Goal: Find contact information: Find specific page/section

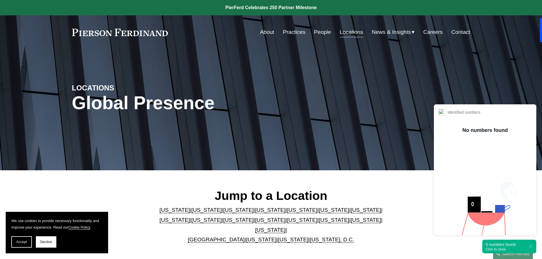
click at [225, 237] on link "United Kingdom" at bounding box center [216, 240] width 57 height 6
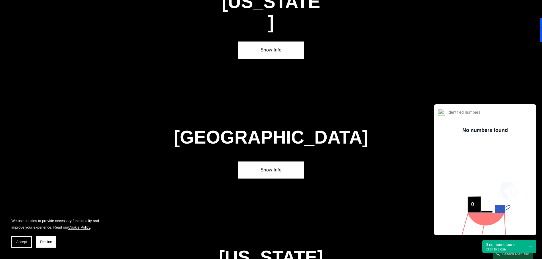
scroll to position [2055, 0]
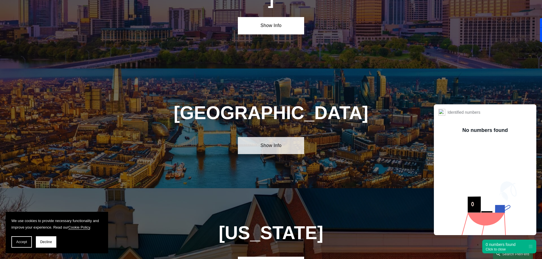
click at [276, 137] on link "Show Info" at bounding box center [271, 145] width 66 height 17
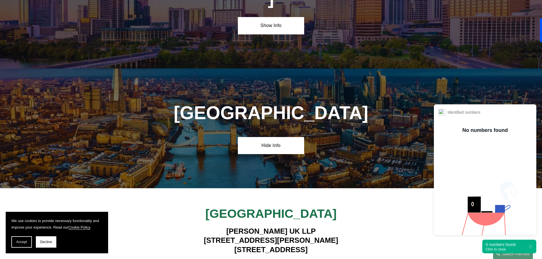
click at [499, 249] on div "Click to close" at bounding box center [500, 249] width 30 height 4
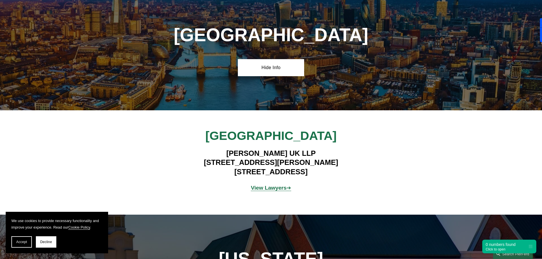
scroll to position [2135, 0]
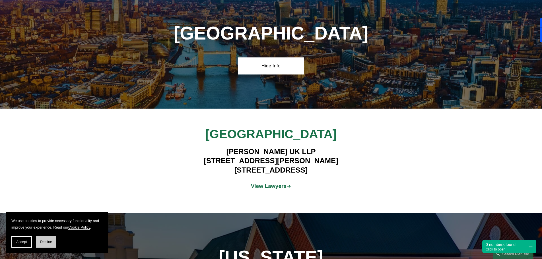
click at [42, 242] on span "Decline" at bounding box center [46, 242] width 12 height 4
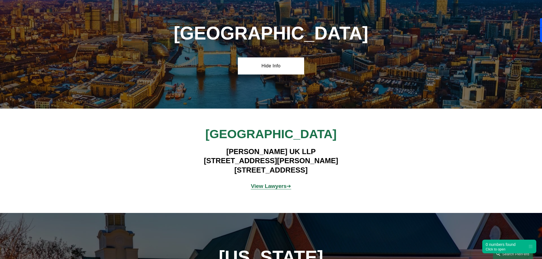
click at [274, 183] on strong "View Lawyers" at bounding box center [269, 186] width 36 height 6
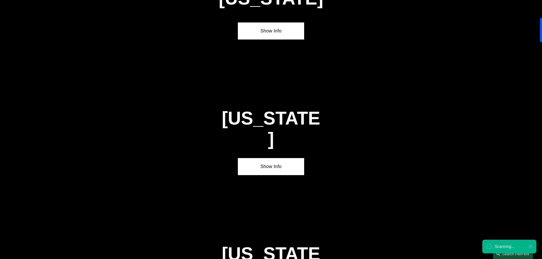
scroll to position [322, 0]
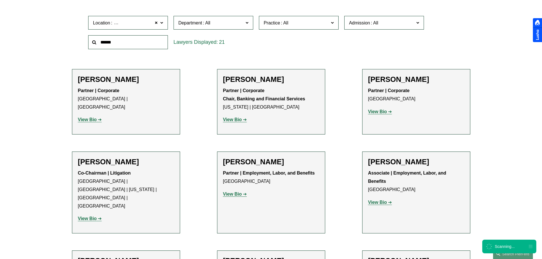
scroll to position [195, 0]
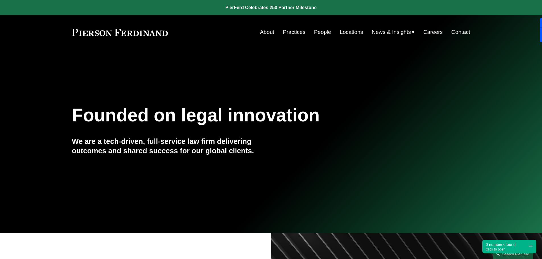
click at [352, 31] on link "Locations" at bounding box center [351, 32] width 23 height 11
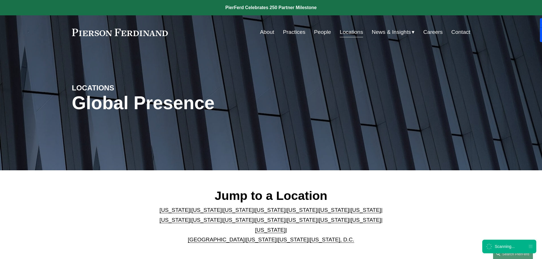
click at [219, 237] on link "United Kingdom" at bounding box center [216, 240] width 57 height 6
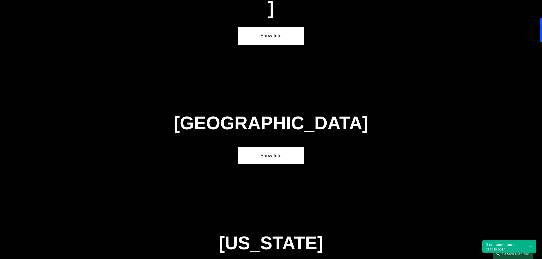
scroll to position [2055, 0]
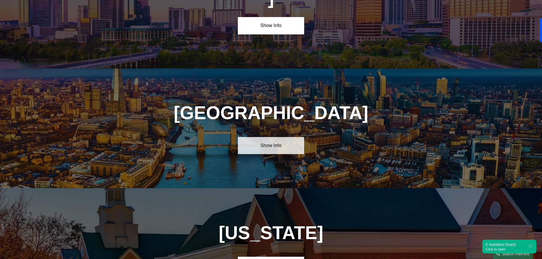
click at [289, 137] on link "Show Info" at bounding box center [271, 145] width 66 height 17
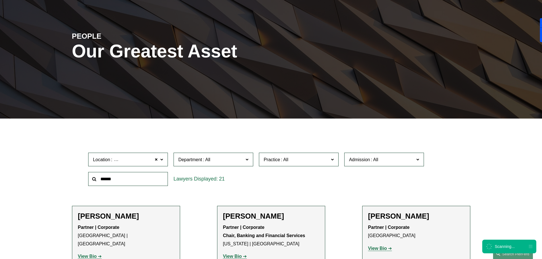
scroll to position [45, 0]
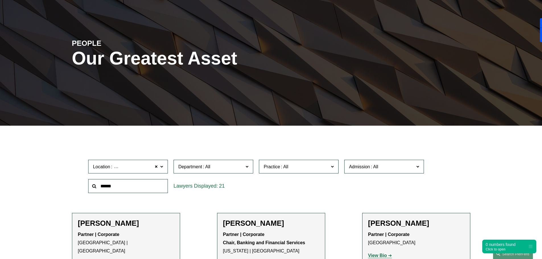
click at [139, 184] on input "text" at bounding box center [128, 186] width 80 height 14
type input "*****"
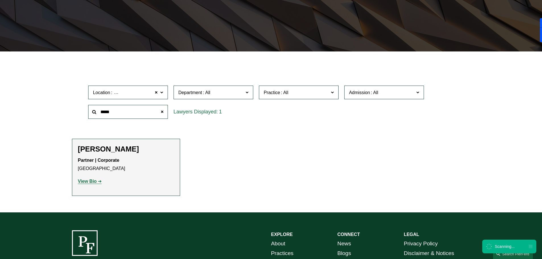
scroll to position [141, 0]
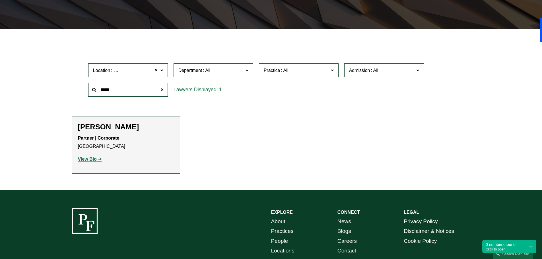
click at [92, 158] on strong "View Bio" at bounding box center [87, 159] width 19 height 5
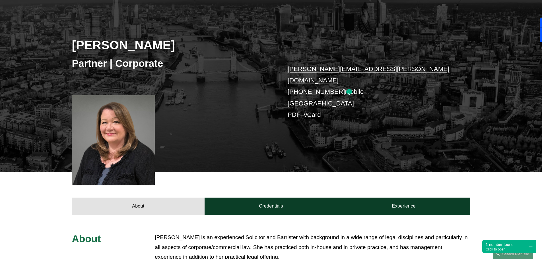
scroll to position [53, 0]
